Goal: Task Accomplishment & Management: Use online tool/utility

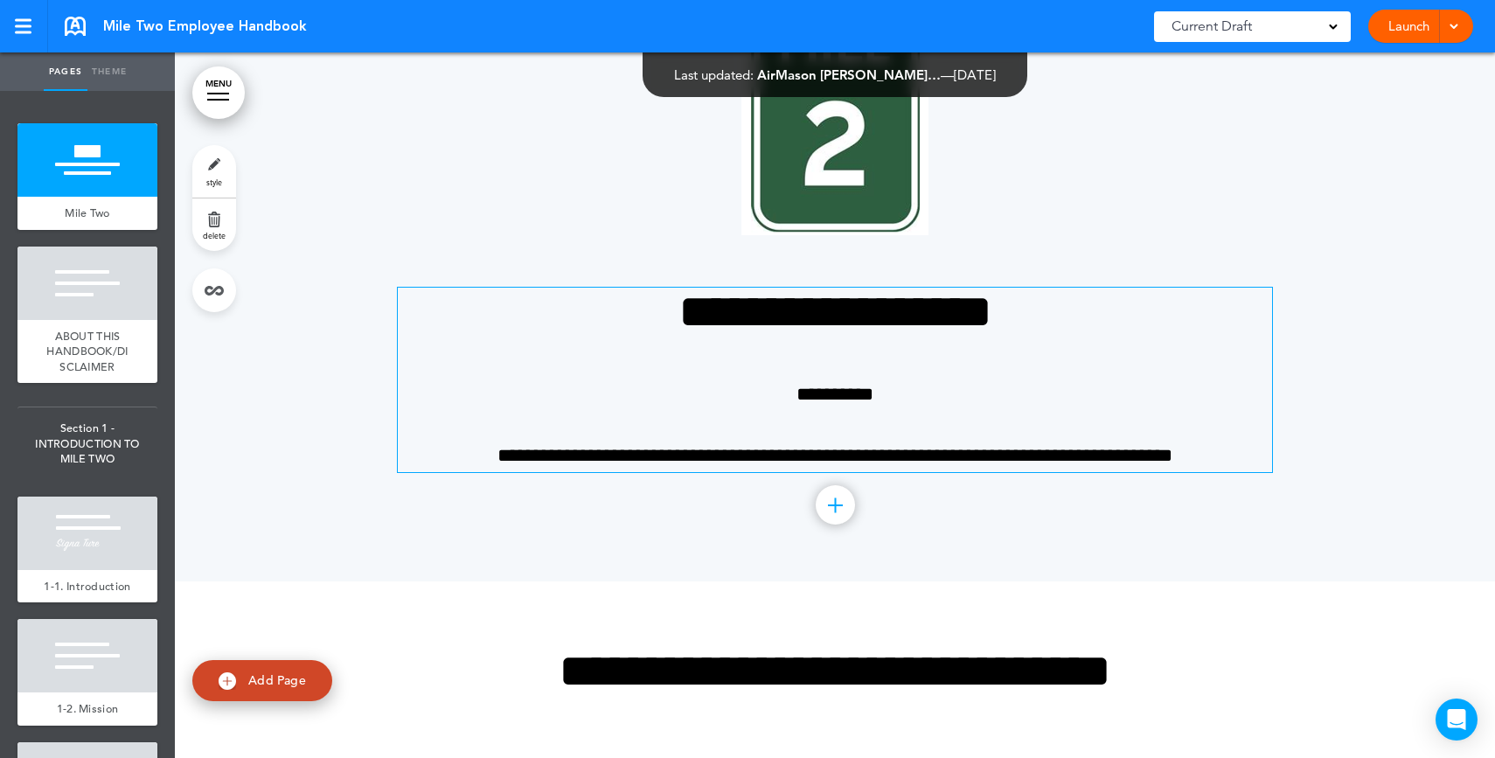
scroll to position [164, 0]
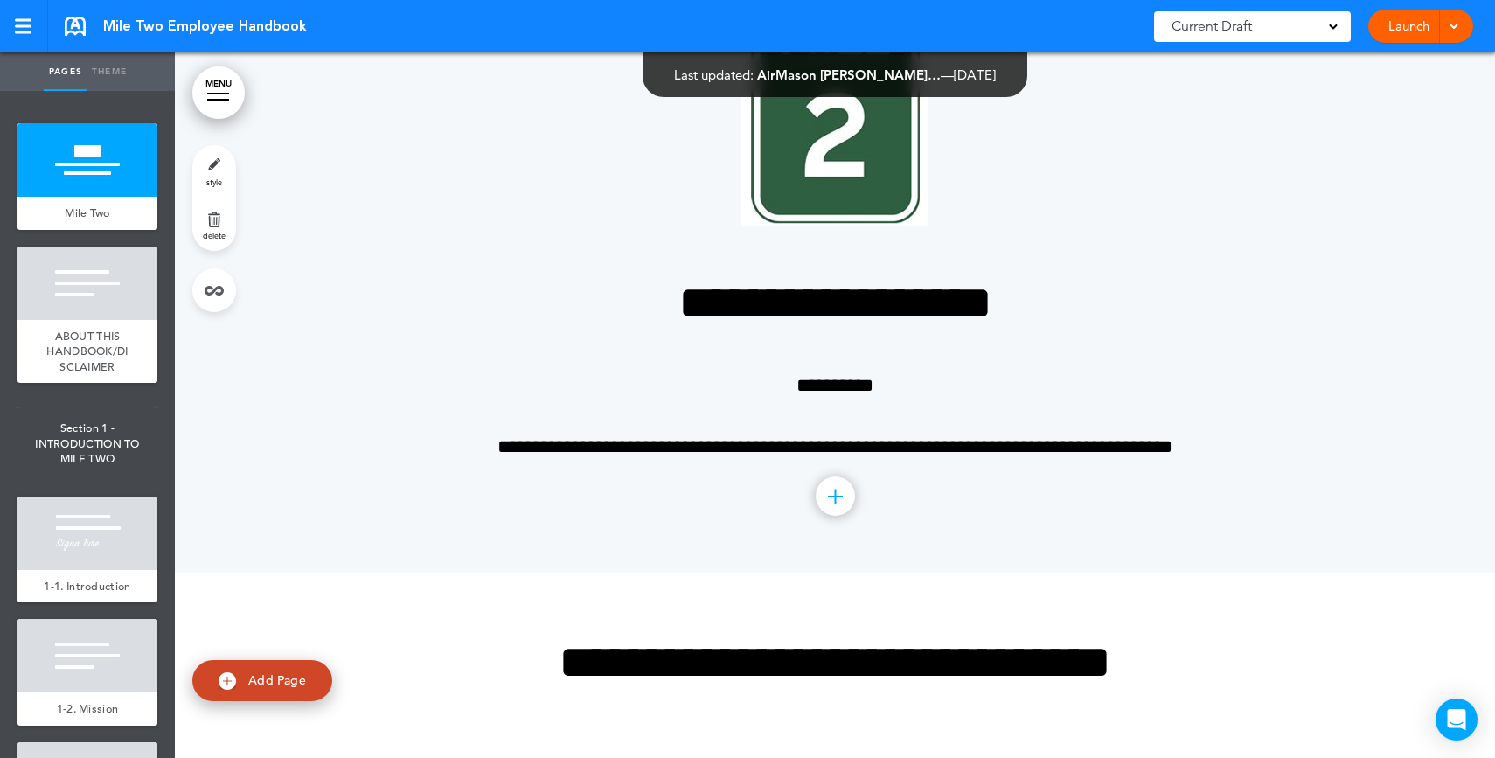
click at [219, 99] on div at bounding box center [218, 100] width 22 height 2
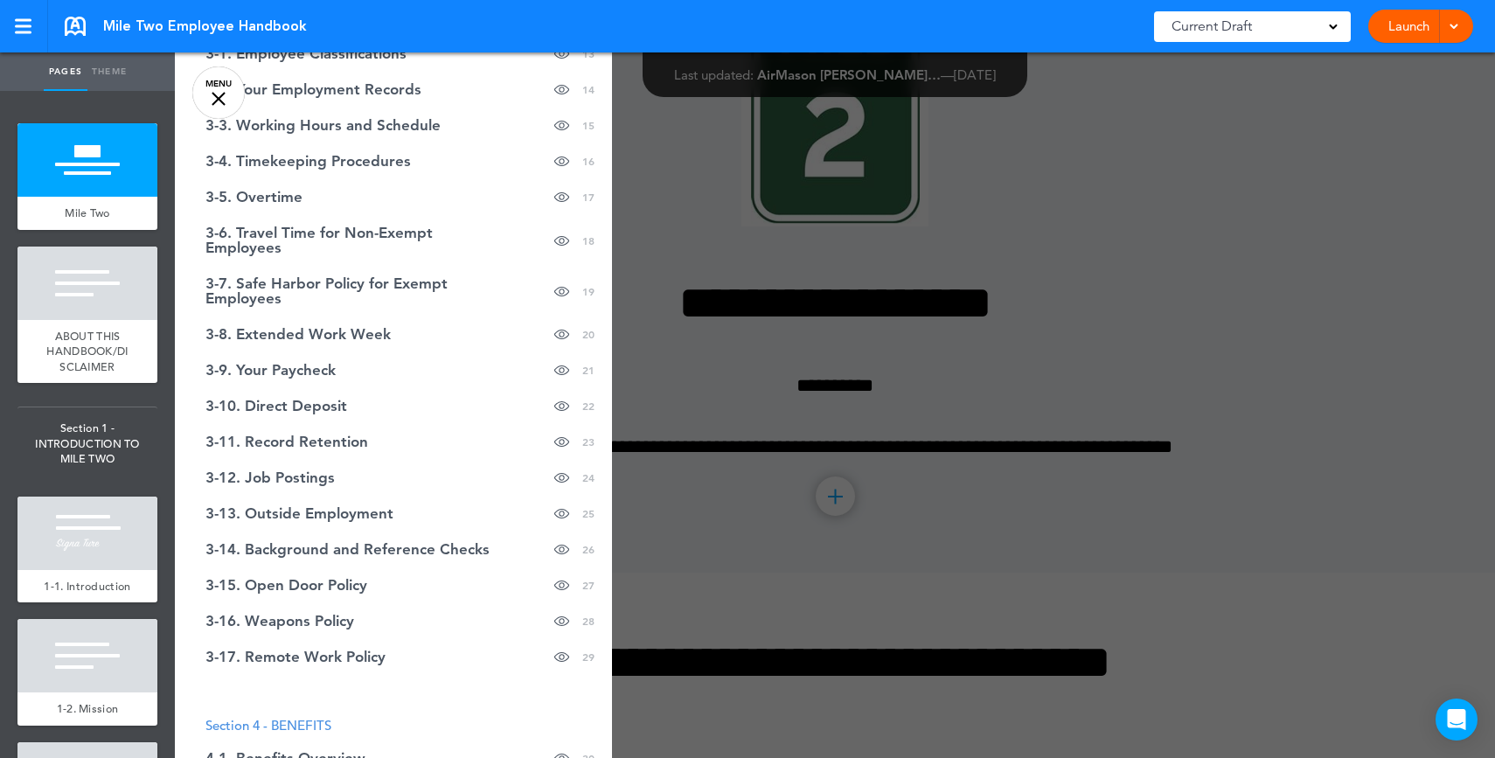
scroll to position [0, 0]
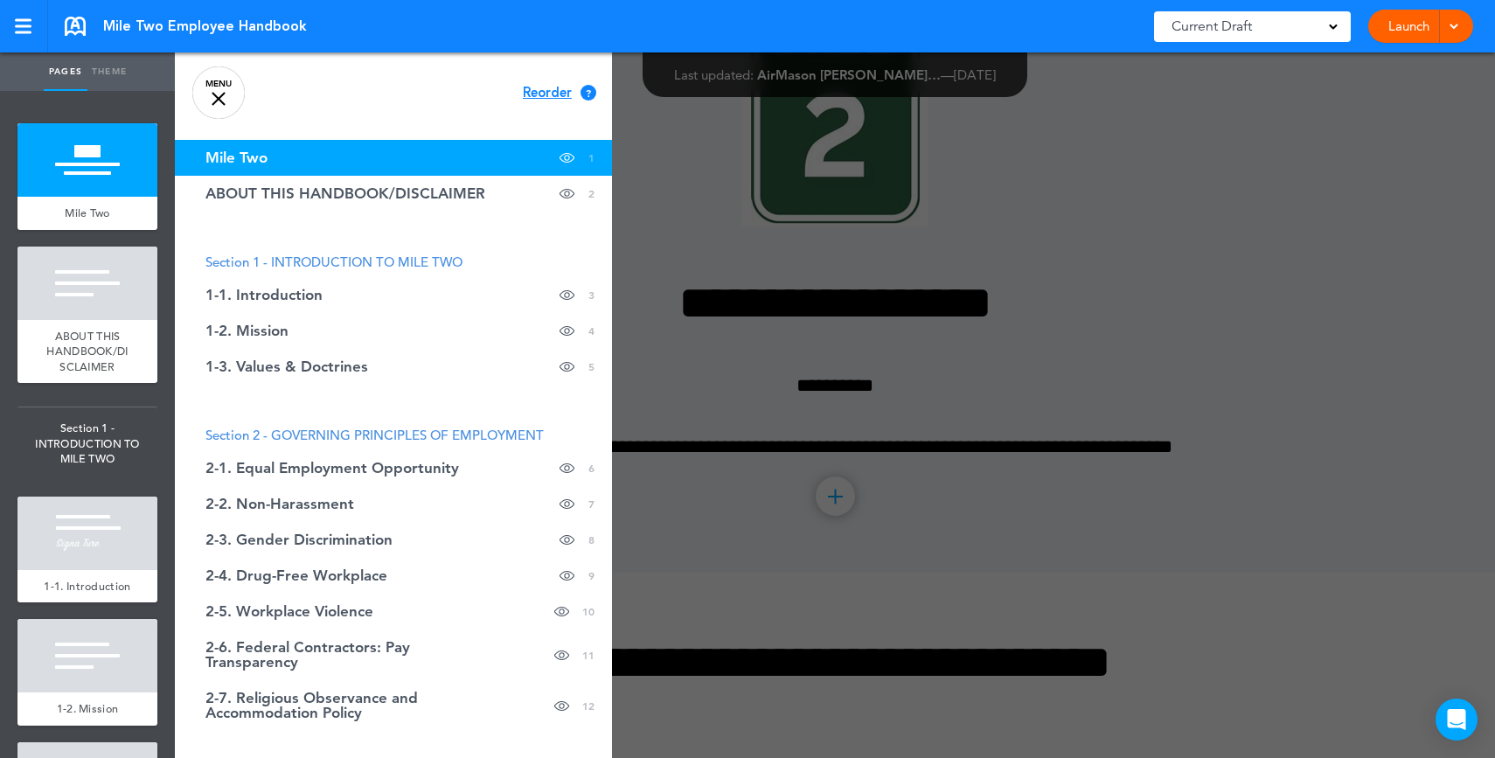
click at [1174, 399] on div at bounding box center [922, 379] width 1495 height 758
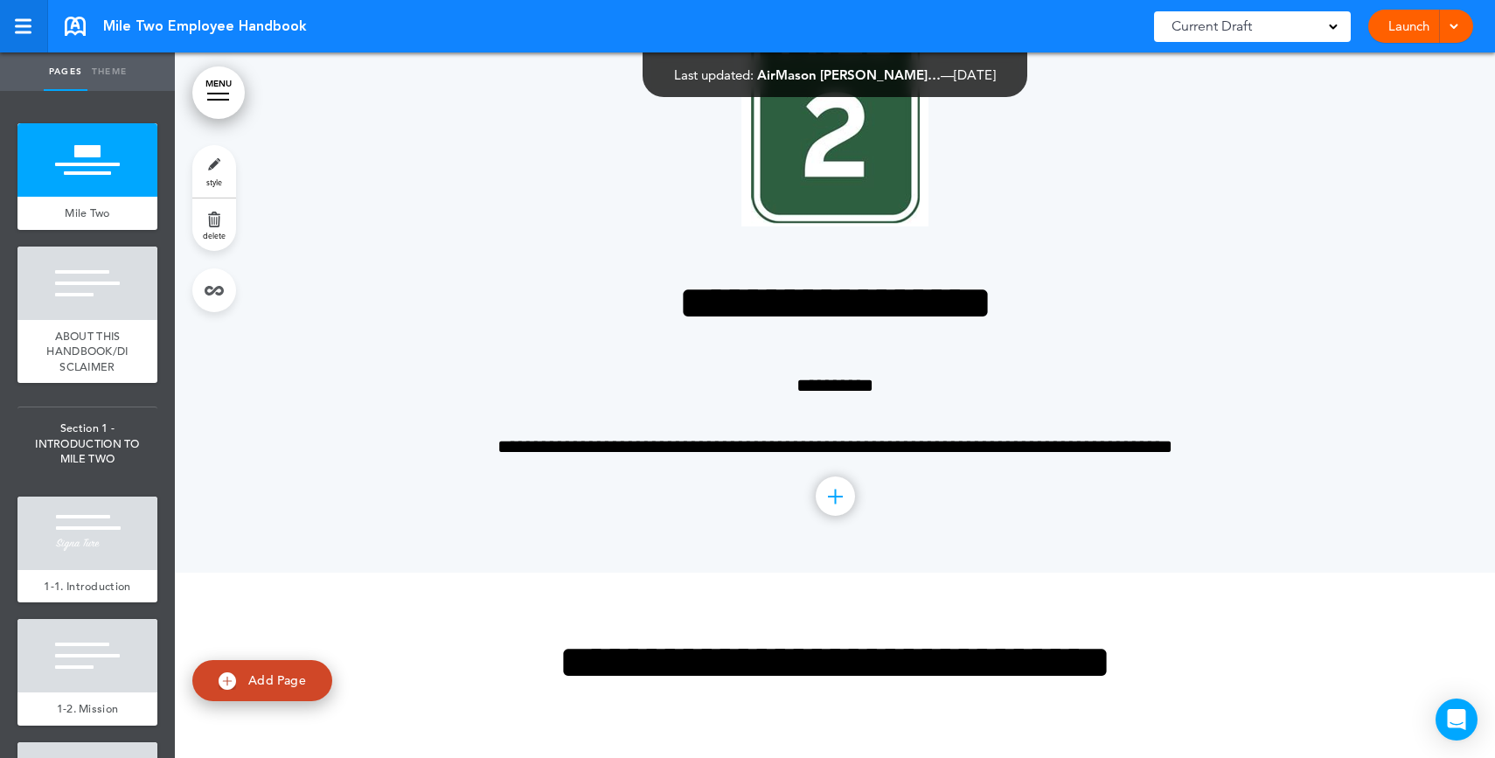
click at [17, 23] on div at bounding box center [23, 26] width 16 height 15
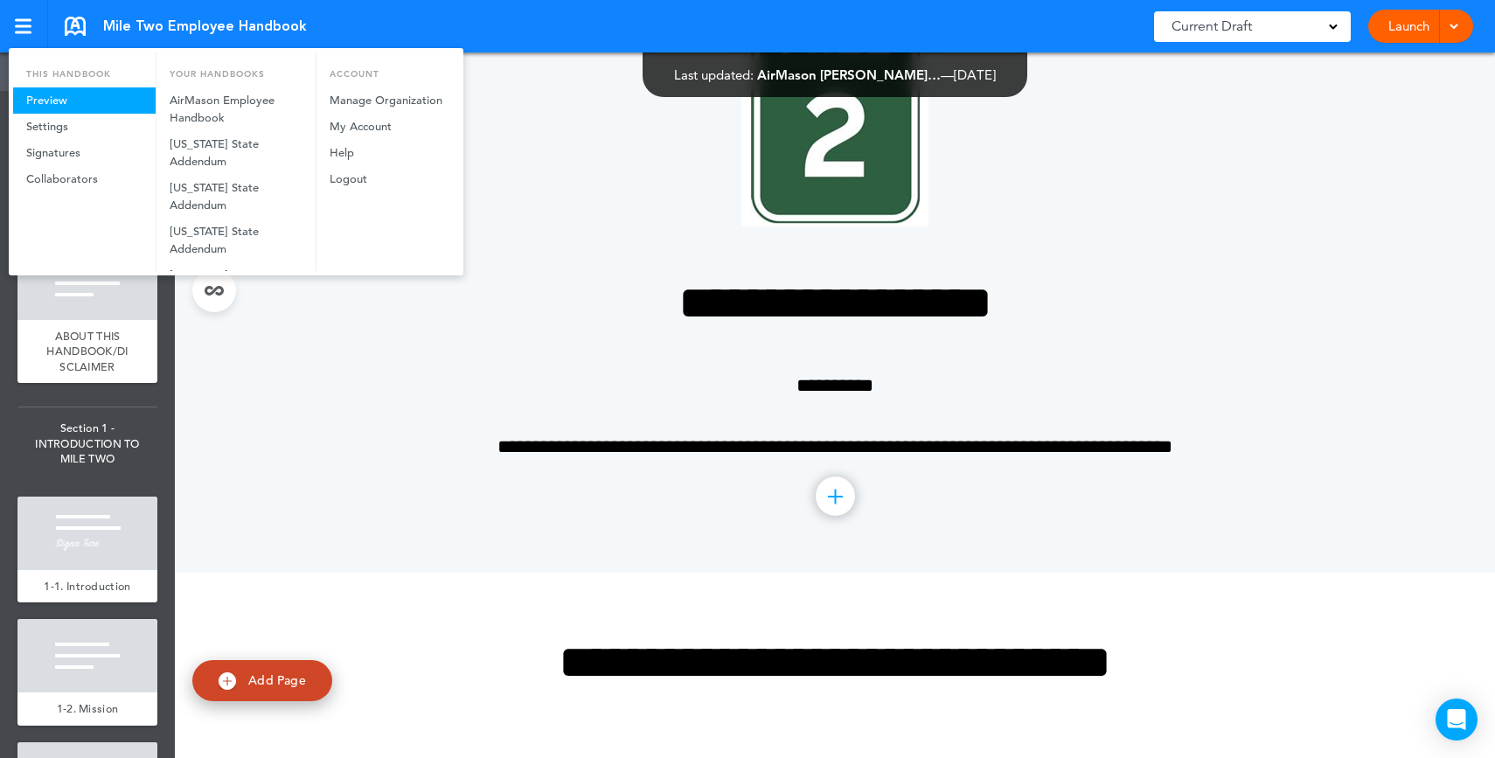
click at [52, 101] on link "Preview" at bounding box center [84, 100] width 143 height 26
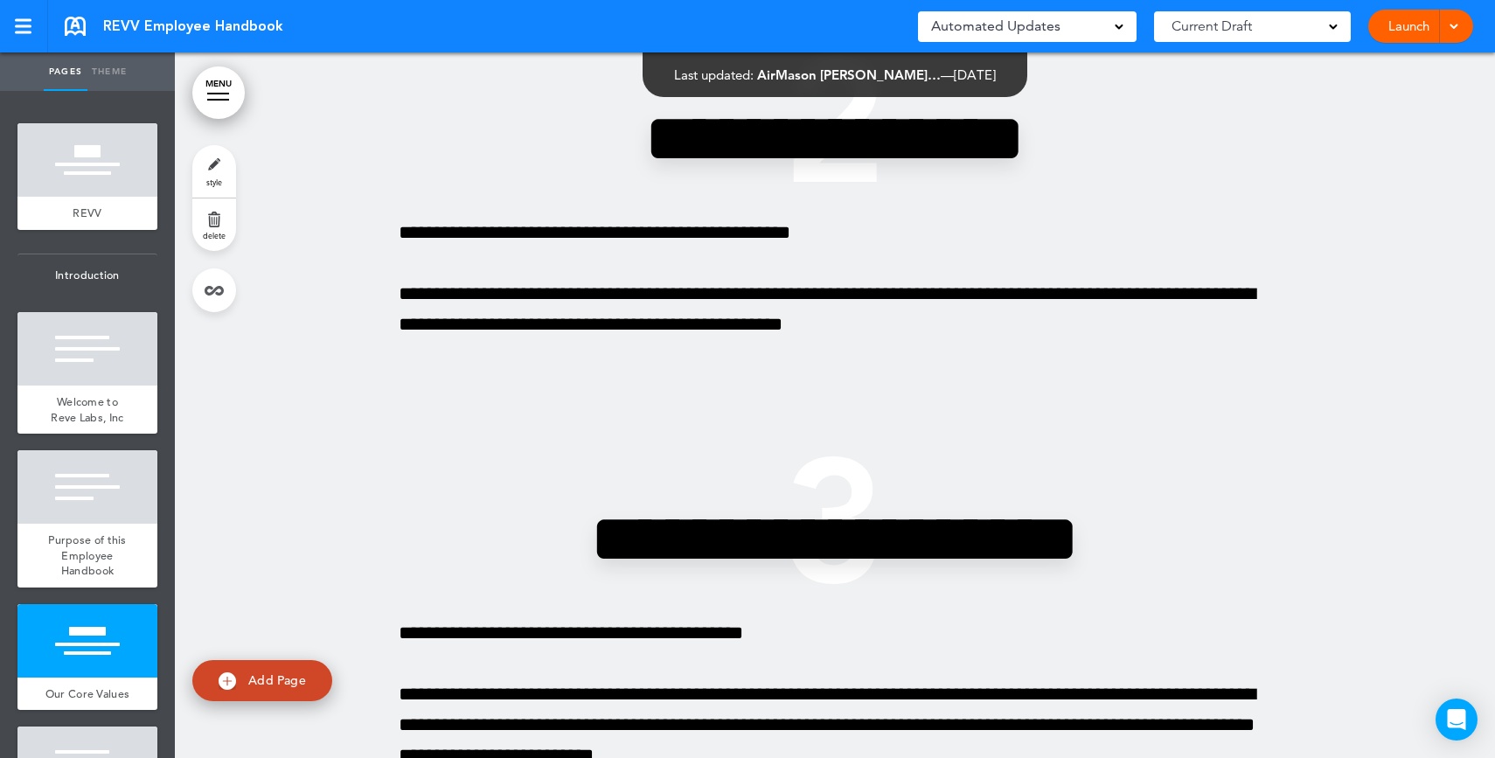
scroll to position [2355, 0]
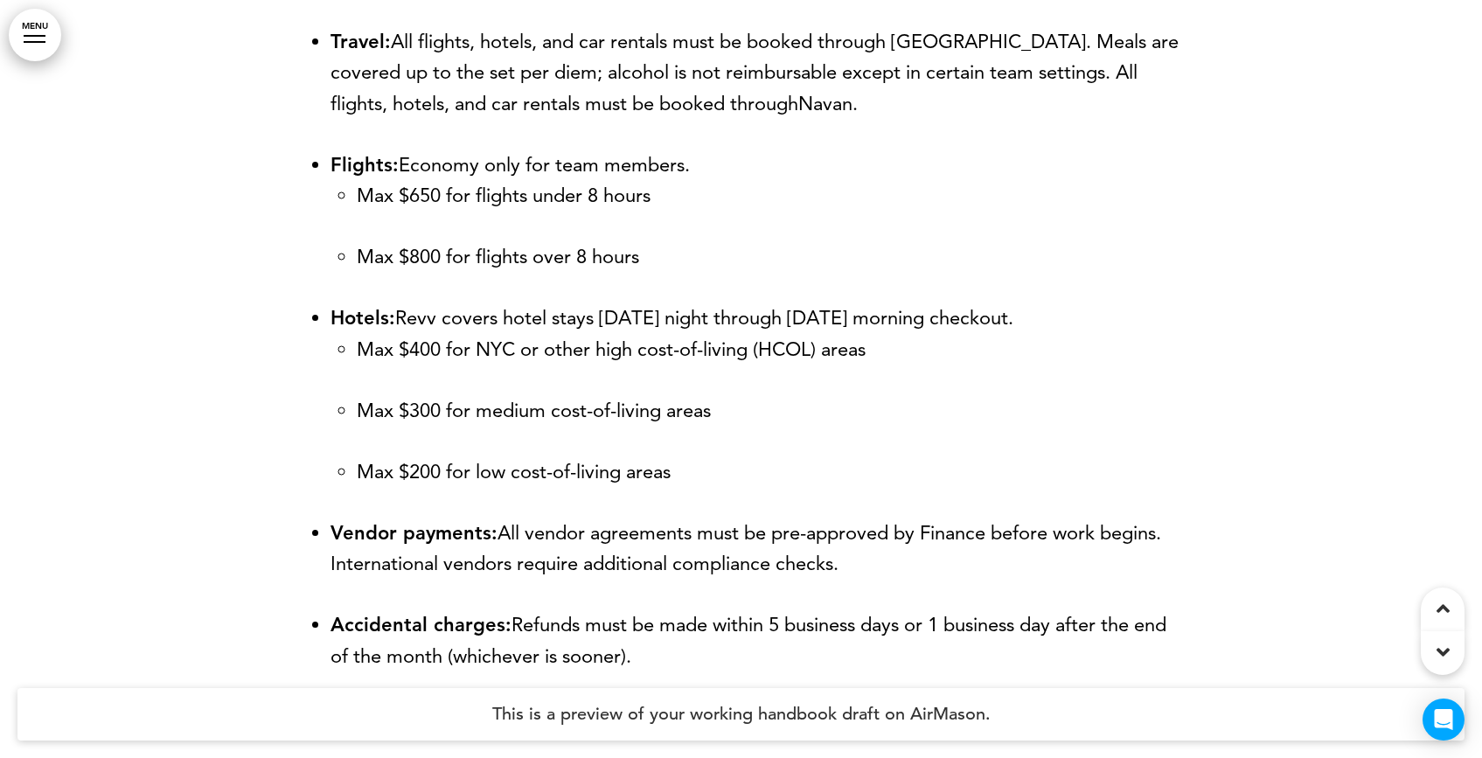
scroll to position [19142, 0]
